Goal: Task Accomplishment & Management: Use online tool/utility

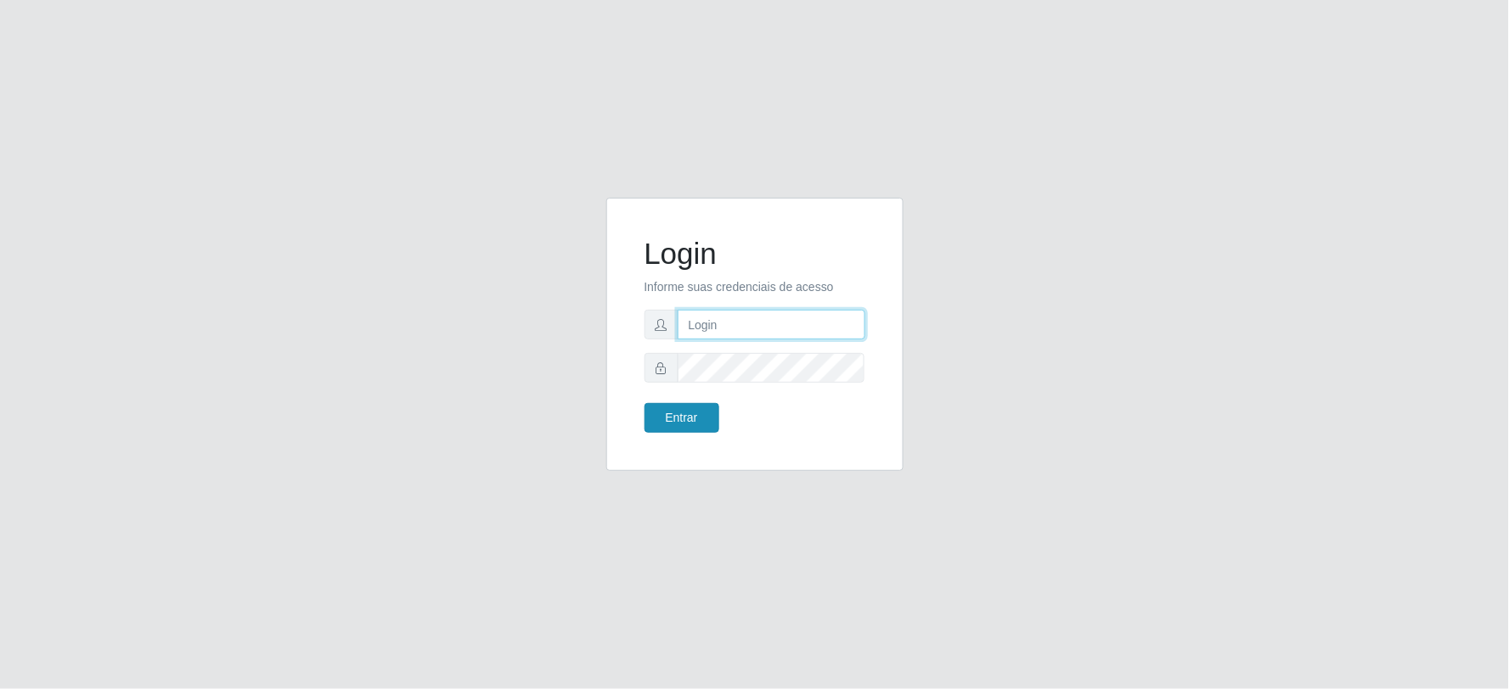
type input "[EMAIL_ADDRESS][DOMAIN_NAME]"
click at [701, 418] on button "Entrar" at bounding box center [681, 418] width 75 height 30
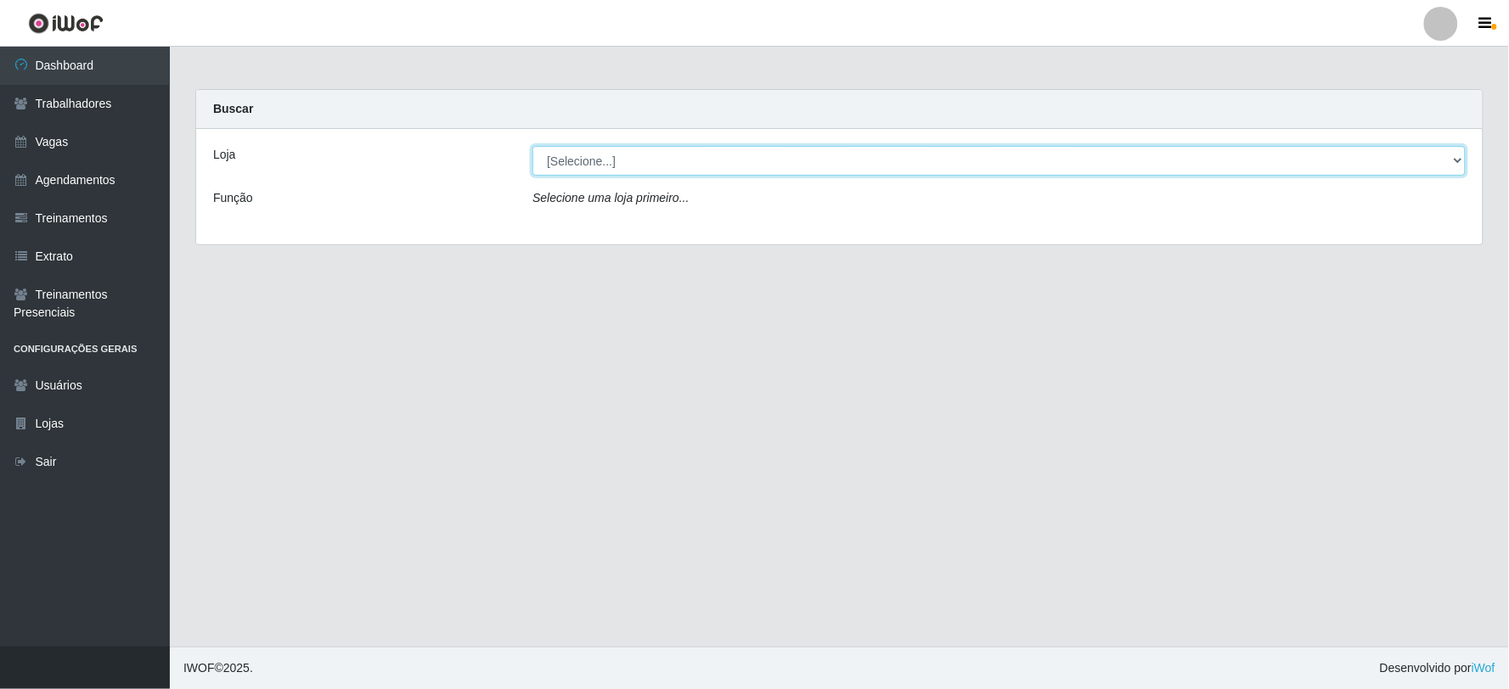
click at [697, 171] on select "[Selecione...] SuperFácil Atacado - Vale do Sol" at bounding box center [998, 161] width 933 height 30
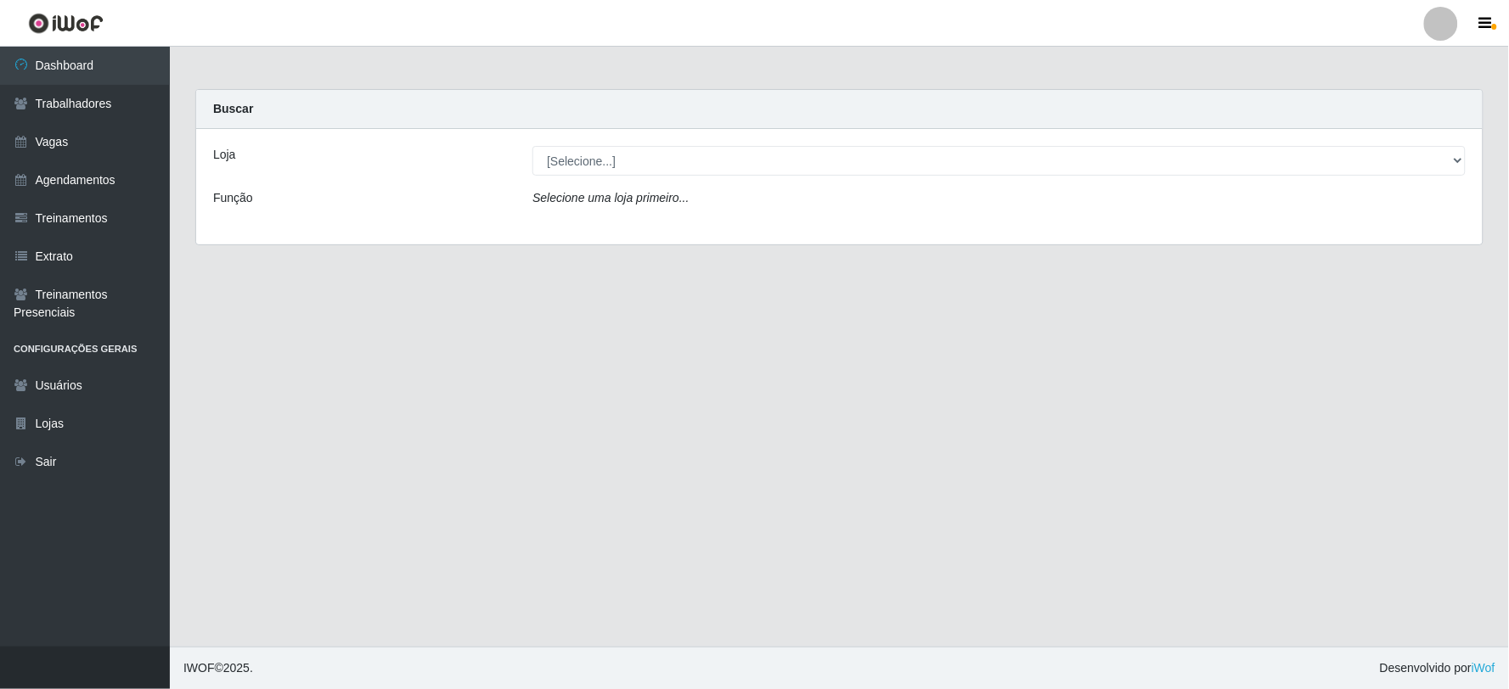
click at [675, 224] on div "Loja [Selecione...] SuperFácil Atacado - Vale do Sol Função Selecione uma loja …" at bounding box center [839, 186] width 1286 height 115
click at [665, 183] on div "Loja [Selecione...] SuperFácil Atacado - Vale do Sol Função Selecione uma loja …" at bounding box center [839, 186] width 1286 height 115
click at [650, 177] on div "Loja [Selecione...] SuperFácil Atacado - Vale do Sol Função Selecione uma loja …" at bounding box center [839, 186] width 1286 height 115
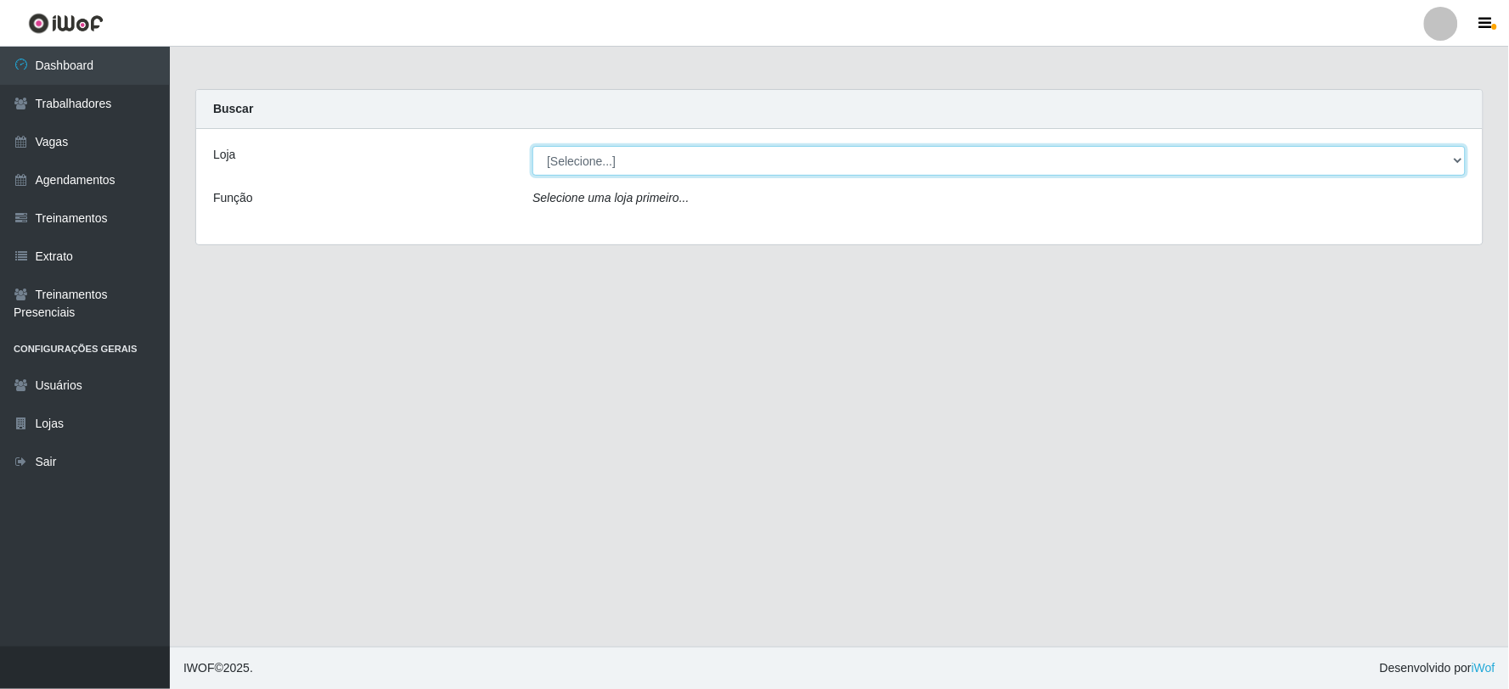
click at [643, 164] on select "[Selecione...] SuperFácil Atacado - Vale do Sol" at bounding box center [998, 161] width 933 height 30
select select "502"
click at [532, 146] on select "[Selecione...] SuperFácil Atacado - Vale do Sol" at bounding box center [998, 161] width 933 height 30
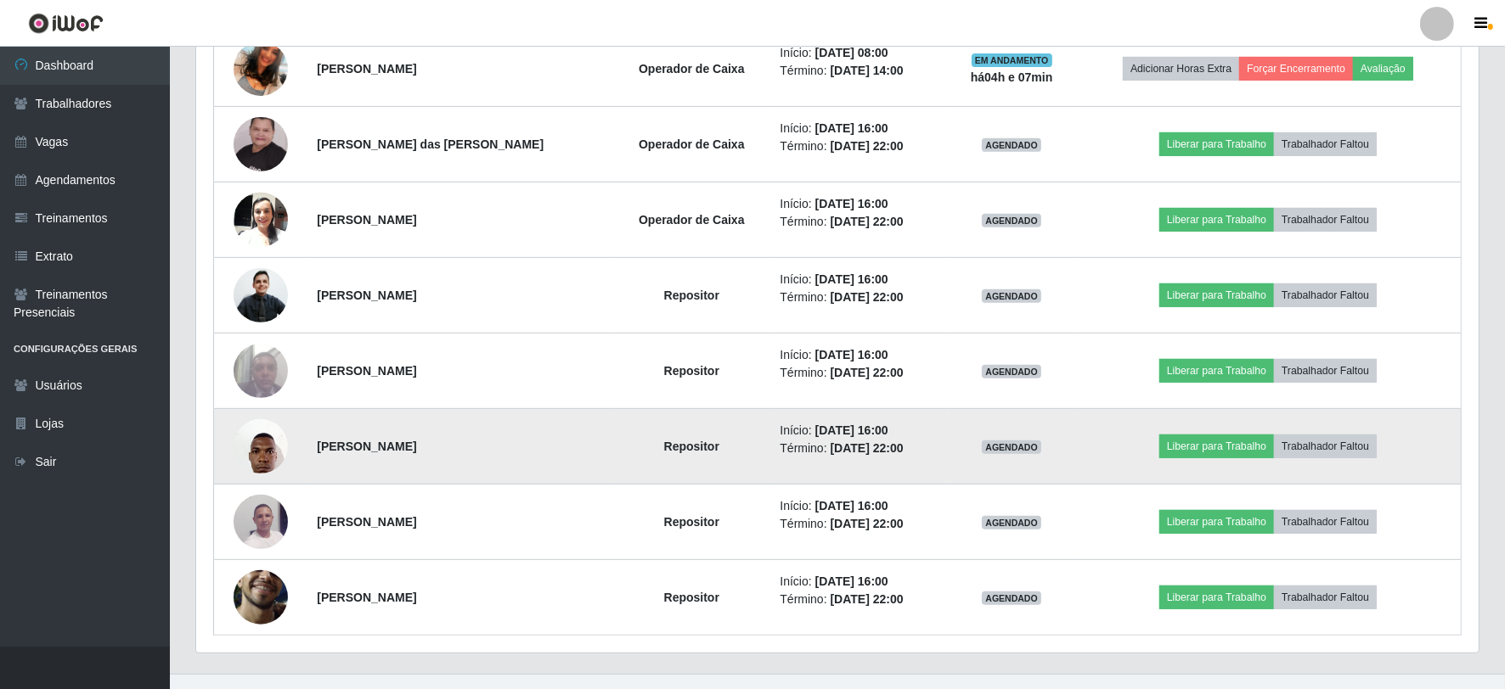
scroll to position [741, 0]
